Goal: Task Accomplishment & Management: Use online tool/utility

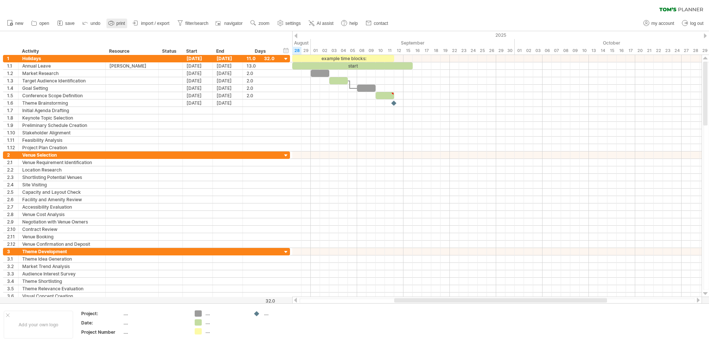
click at [118, 23] on span "print" at bounding box center [120, 23] width 9 height 5
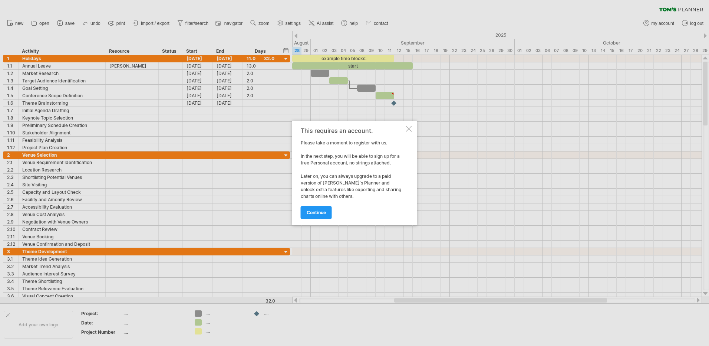
click at [410, 125] on div "This requires an account. Please take a moment to register with us. In the next…" at bounding box center [354, 173] width 125 height 105
click at [411, 129] on div "This requires an account. Please take a moment to register with us. In the next…" at bounding box center [354, 173] width 125 height 105
click at [411, 131] on div at bounding box center [409, 129] width 6 height 6
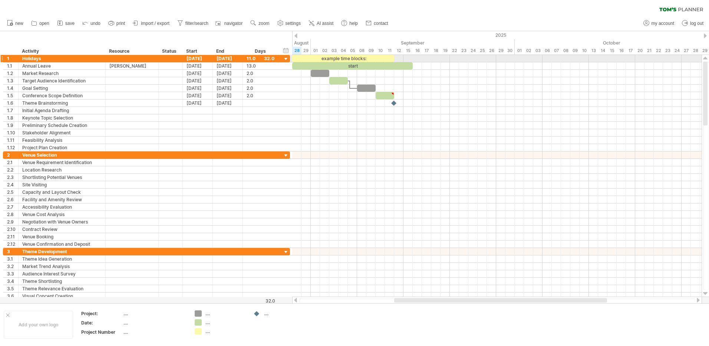
click at [286, 58] on div at bounding box center [286, 59] width 7 height 7
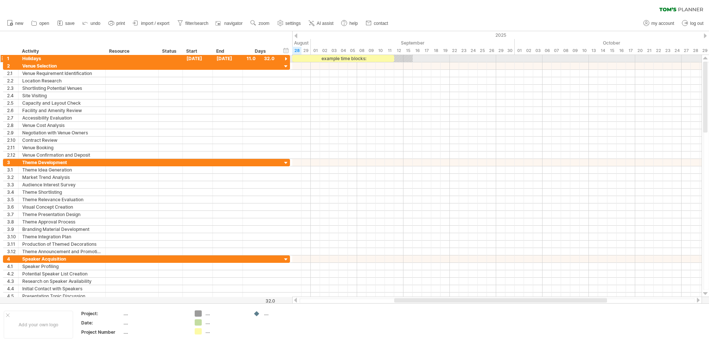
click at [286, 58] on div at bounding box center [286, 59] width 7 height 7
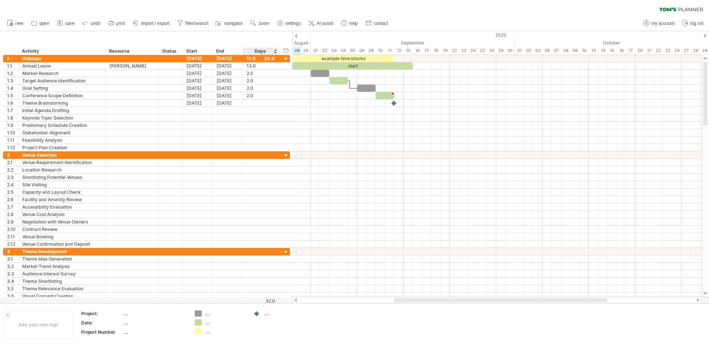
click at [264, 41] on div "hide start/end/duration show start/end/duration ******** Activity ******** Reso…" at bounding box center [146, 43] width 292 height 24
click at [257, 50] on div "Days" at bounding box center [260, 50] width 35 height 7
drag, startPoint x: 293, startPoint y: 37, endPoint x: 285, endPoint y: 37, distance: 7.8
click at [285, 37] on div "Trying to reach [DOMAIN_NAME] Connected again... 0% clear filter new 1" at bounding box center [354, 173] width 709 height 346
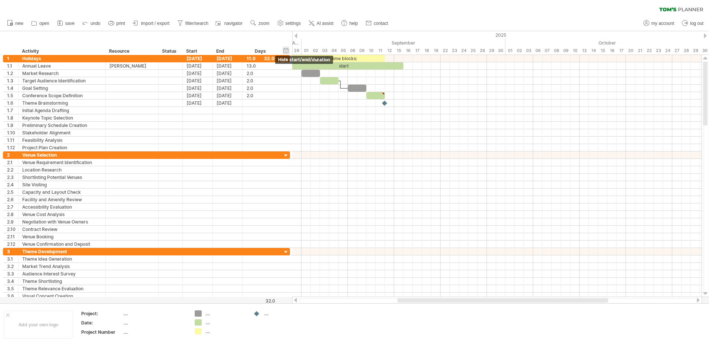
click at [288, 54] on div "hide start/end/duration show start/end/duration" at bounding box center [286, 50] width 7 height 8
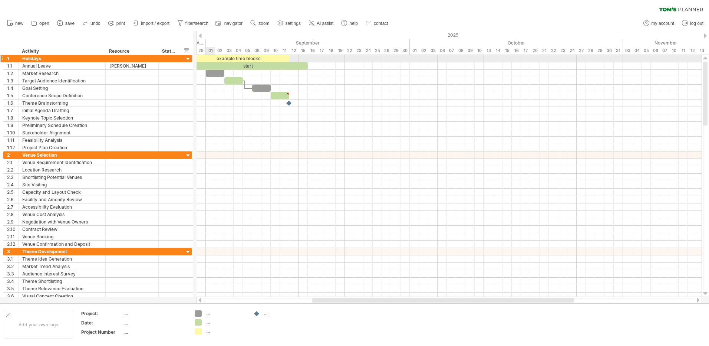
click at [192, 59] on div at bounding box center [192, 58] width 2 height 7
click at [198, 35] on div at bounding box center [198, 35] width 3 height 5
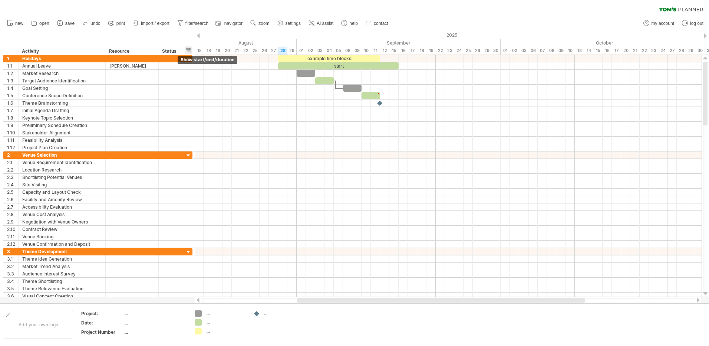
click at [191, 49] on div "hide start/end/duration show start/end/duration" at bounding box center [188, 50] width 7 height 8
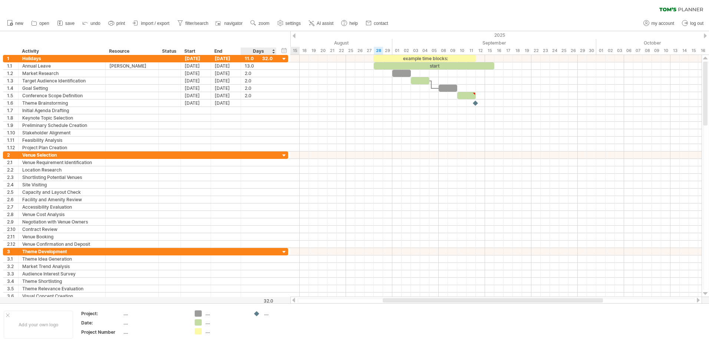
click at [262, 52] on div "Days" at bounding box center [258, 50] width 35 height 7
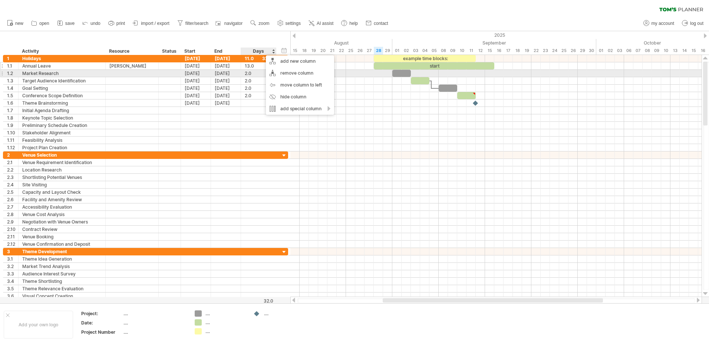
click at [193, 68] on div "[DATE]" at bounding box center [196, 65] width 30 height 7
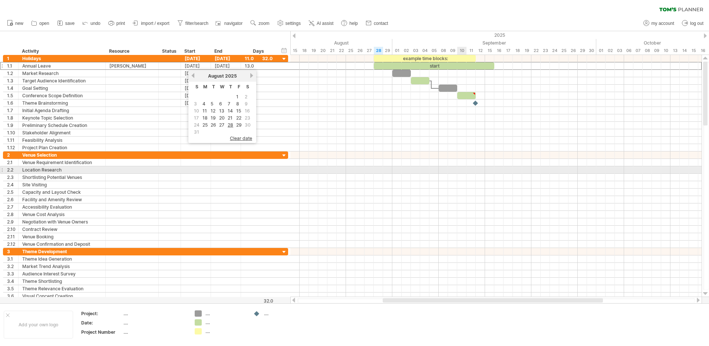
click at [423, 168] on div at bounding box center [495, 169] width 411 height 7
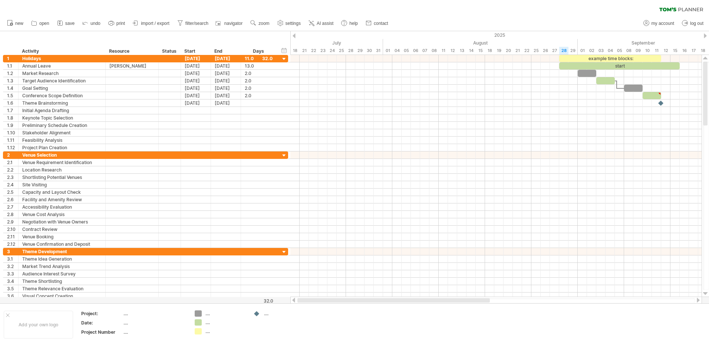
drag, startPoint x: 430, startPoint y: 299, endPoint x: 297, endPoint y: 298, distance: 133.5
click at [297, 265] on div at bounding box center [496, 299] width 412 height 7
click at [423, 87] on div at bounding box center [620, 88] width 7 height 2
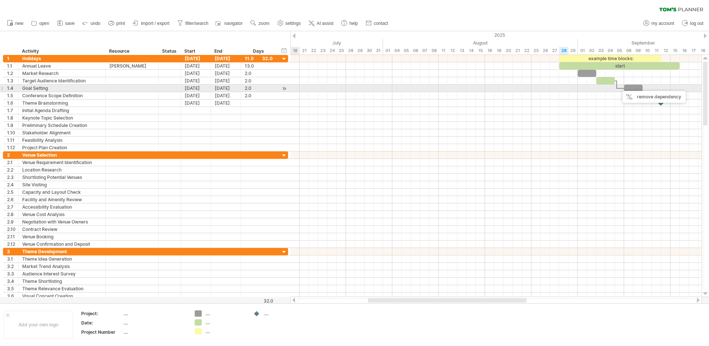
click at [285, 89] on div at bounding box center [284, 89] width 7 height 8
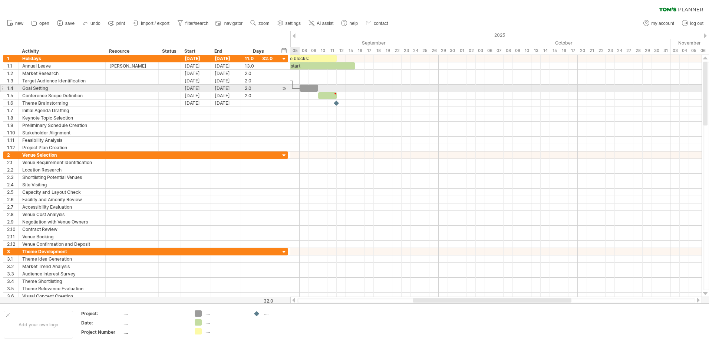
click at [283, 88] on div at bounding box center [284, 89] width 7 height 8
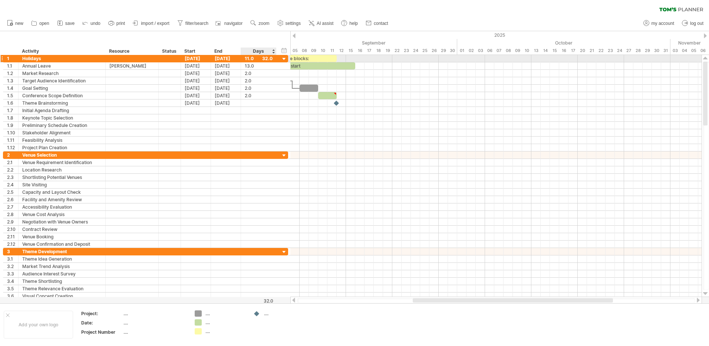
click at [283, 58] on div at bounding box center [284, 59] width 7 height 7
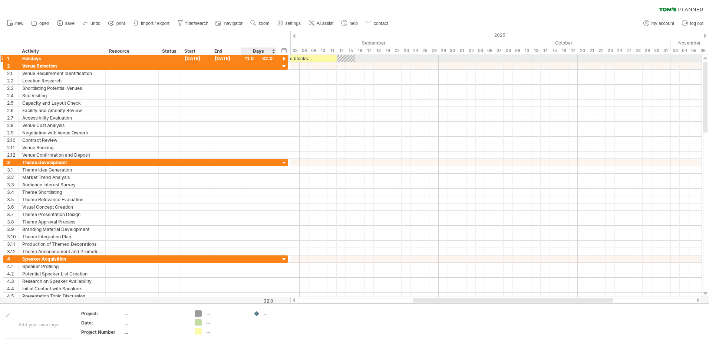
click at [283, 58] on div at bounding box center [284, 59] width 7 height 7
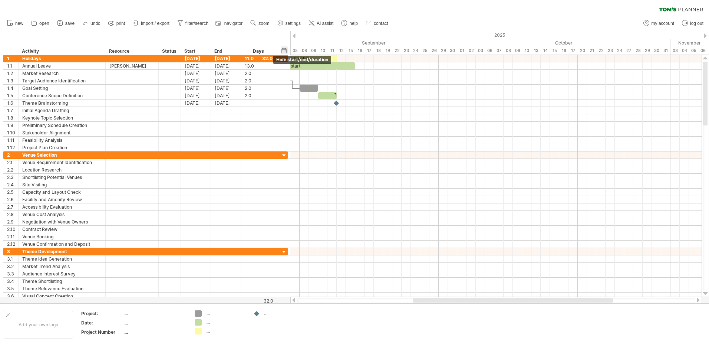
click at [284, 49] on div "hide start/end/duration show start/end/duration" at bounding box center [284, 50] width 7 height 8
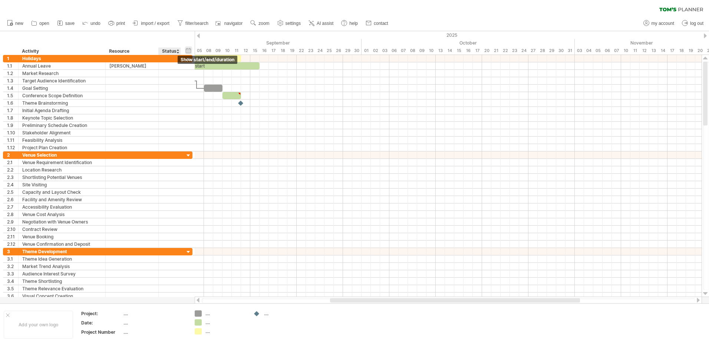
click at [188, 49] on div "hide start/end/duration show start/end/duration" at bounding box center [188, 50] width 7 height 8
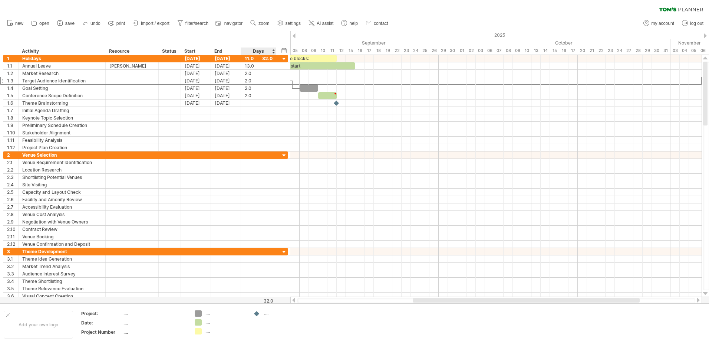
click at [265, 33] on div "hide start/end/duration show start/end/duration ******** Activity ******** Reso…" at bounding box center [145, 43] width 290 height 24
click at [257, 32] on div "hide start/end/duration show start/end/duration ******** Activity ******** Reso…" at bounding box center [145, 43] width 290 height 24
click at [283, 51] on div "hide start/end/duration show start/end/duration" at bounding box center [284, 50] width 7 height 8
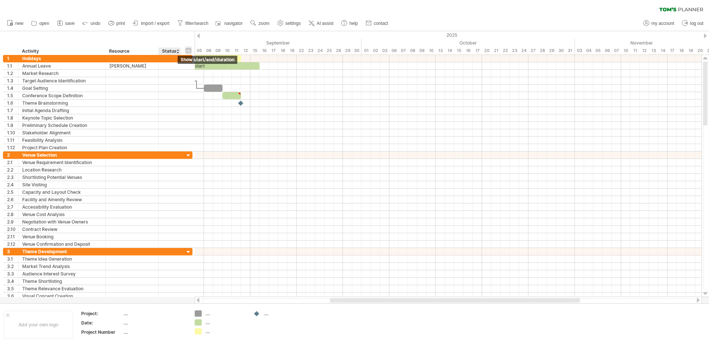
click at [188, 50] on div "hide start/end/duration show start/end/duration" at bounding box center [188, 50] width 7 height 8
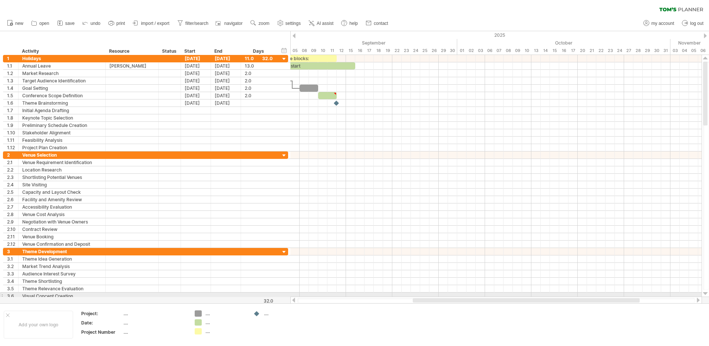
drag, startPoint x: 421, startPoint y: 297, endPoint x: 373, endPoint y: 296, distance: 47.8
click at [373, 265] on div at bounding box center [496, 299] width 412 height 7
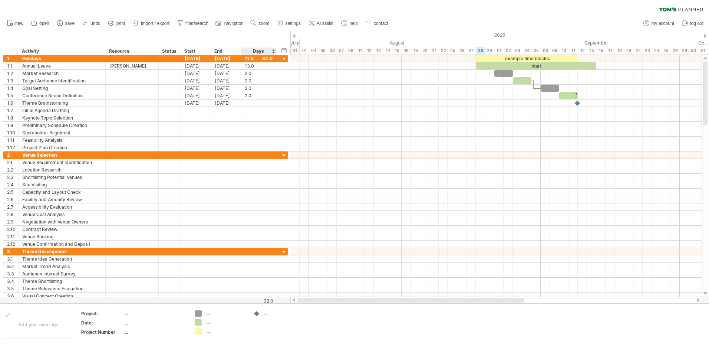
drag, startPoint x: 431, startPoint y: 300, endPoint x: 543, endPoint y: 188, distance: 158.1
click at [282, 265] on div "Trying to reach [DOMAIN_NAME] Connected again... 0% clear filter new 1" at bounding box center [354, 173] width 709 height 346
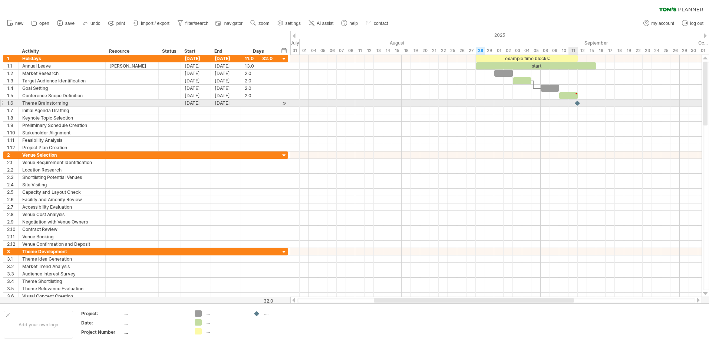
click at [423, 103] on div at bounding box center [577, 102] width 7 height 7
